Goal: Navigation & Orientation: Find specific page/section

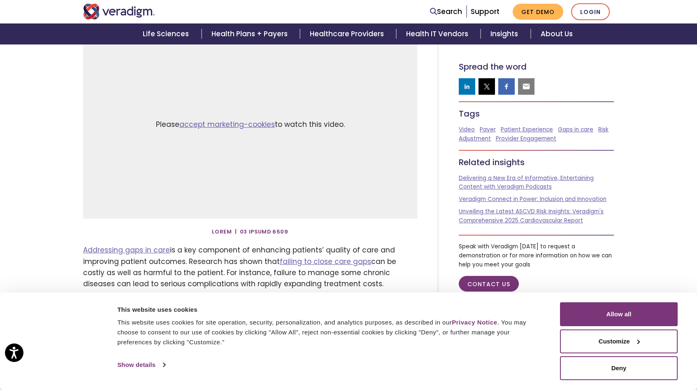
scroll to position [131, 0]
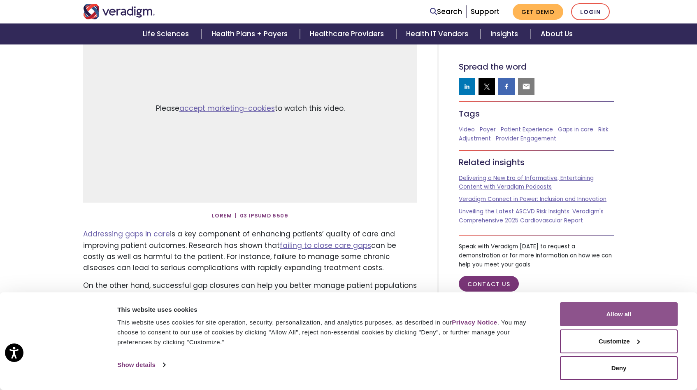
click at [600, 310] on button "Allow all" at bounding box center [619, 314] width 118 height 24
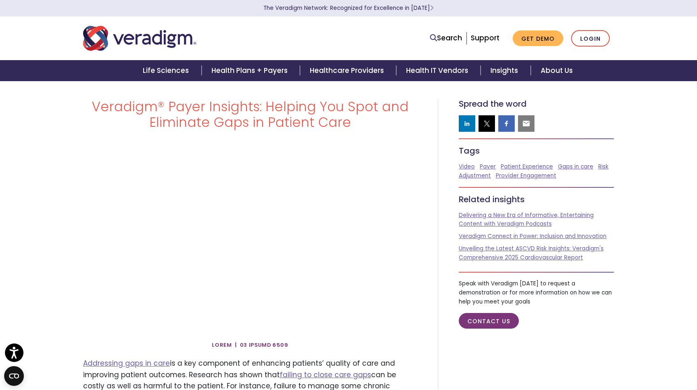
scroll to position [0, 0]
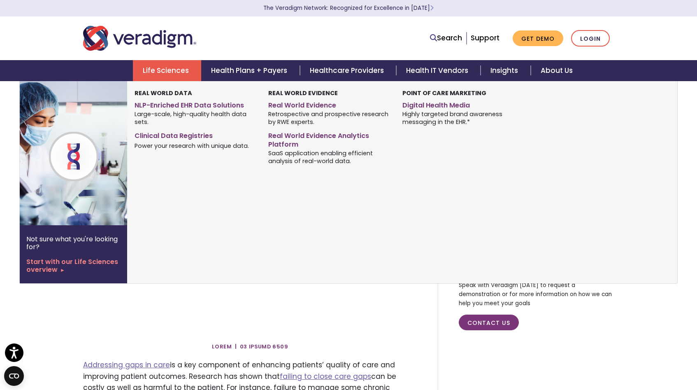
click at [154, 67] on link "Life Sciences" at bounding box center [167, 70] width 68 height 21
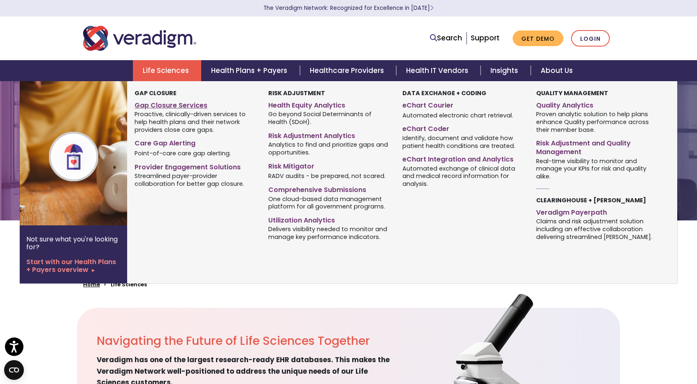
click at [187, 109] on link "Gap Closure Services" at bounding box center [195, 104] width 121 height 12
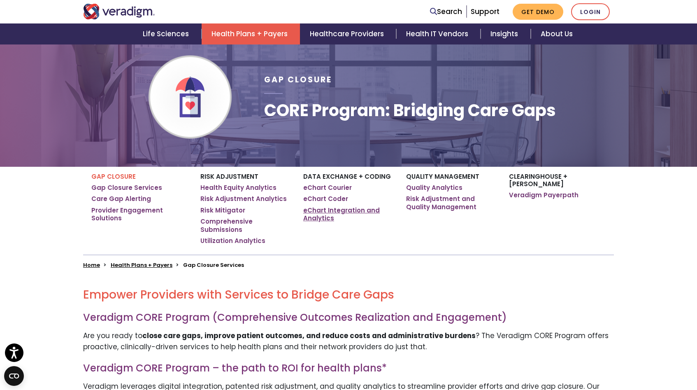
scroll to position [54, 0]
click at [152, 211] on link "Provider Engagement Solutions" at bounding box center [139, 214] width 97 height 16
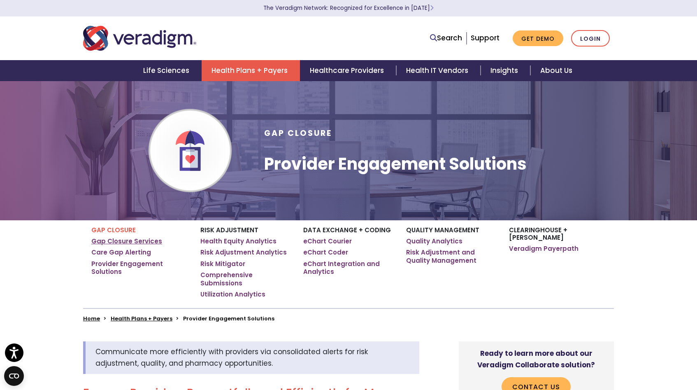
click at [133, 244] on link "Gap Closure Services" at bounding box center [126, 241] width 71 height 8
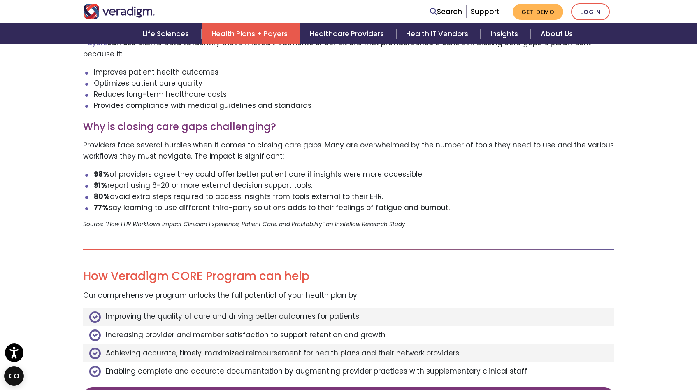
scroll to position [736, 0]
